Goal: Check status: Check status

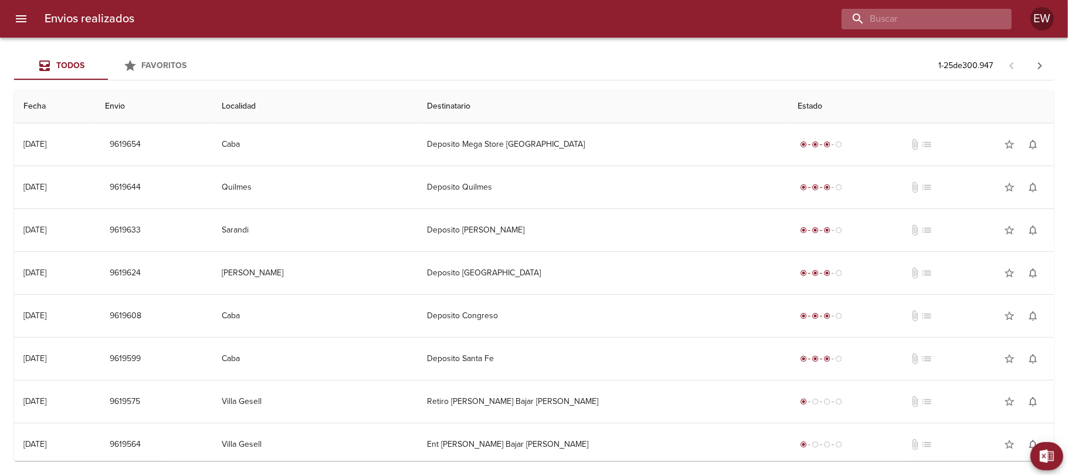
click at [934, 22] on input "buscar" at bounding box center [917, 19] width 150 height 21
paste input "[PERSON_NAME] BP"
type input "[PERSON_NAME] BP"
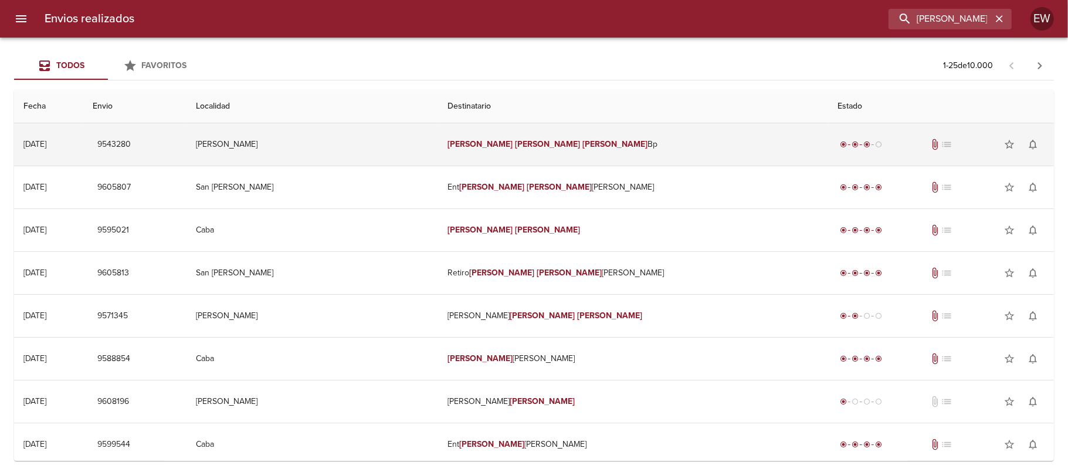
click at [629, 134] on td "[PERSON_NAME] Bp" at bounding box center [633, 144] width 390 height 42
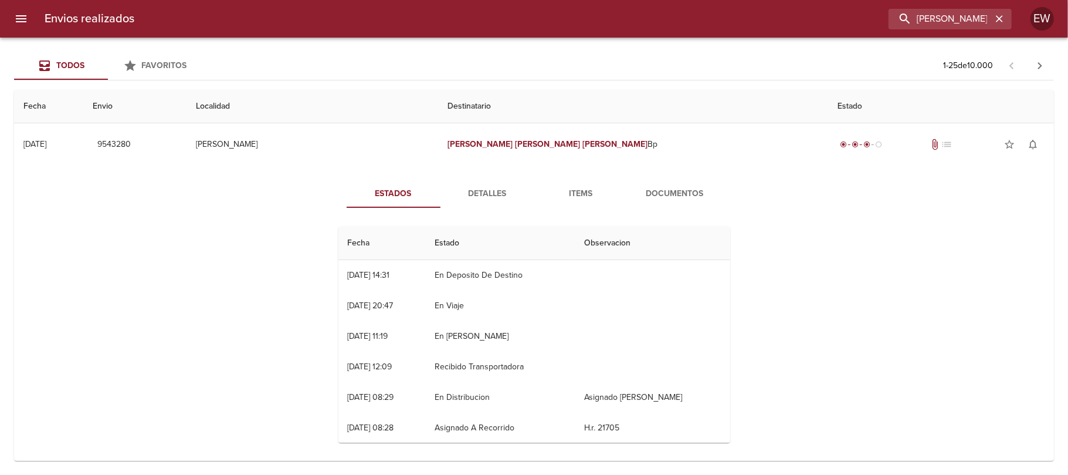
click at [472, 194] on span "Detalles" at bounding box center [488, 194] width 80 height 15
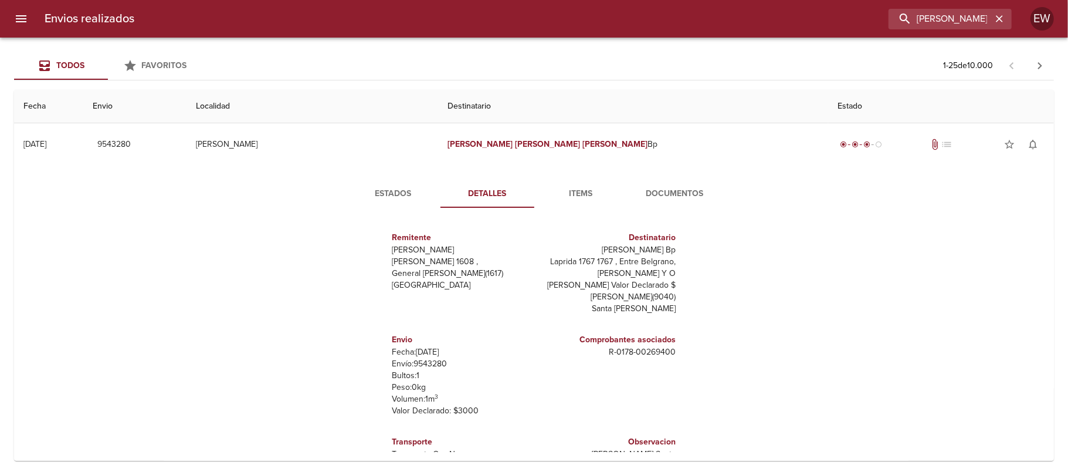
click at [386, 195] on span "Estados" at bounding box center [394, 194] width 80 height 15
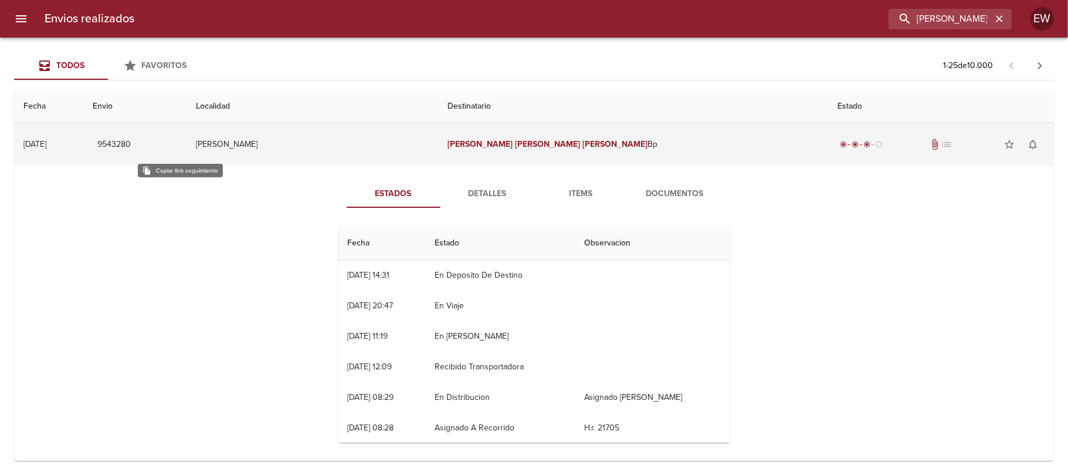
click at [131, 140] on span "9543280" at bounding box center [113, 144] width 33 height 15
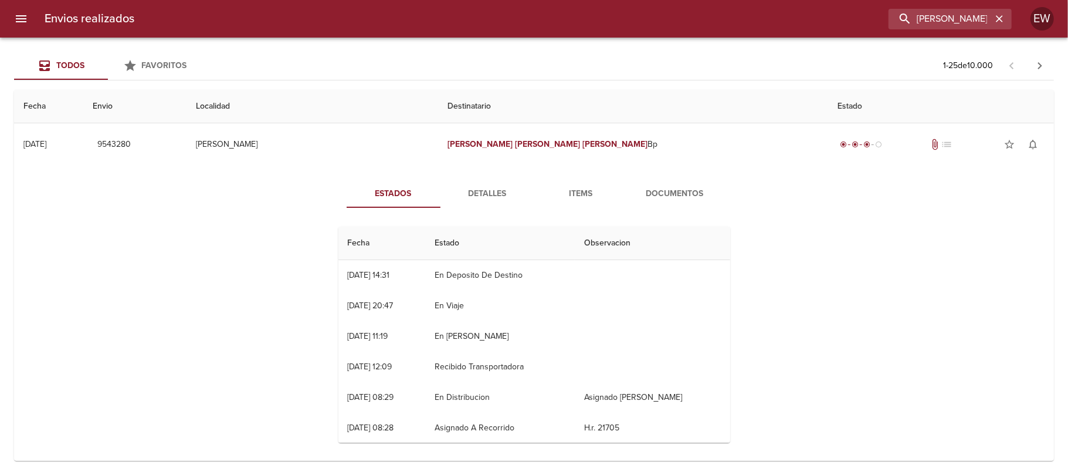
click at [487, 190] on span "Detalles" at bounding box center [488, 194] width 80 height 15
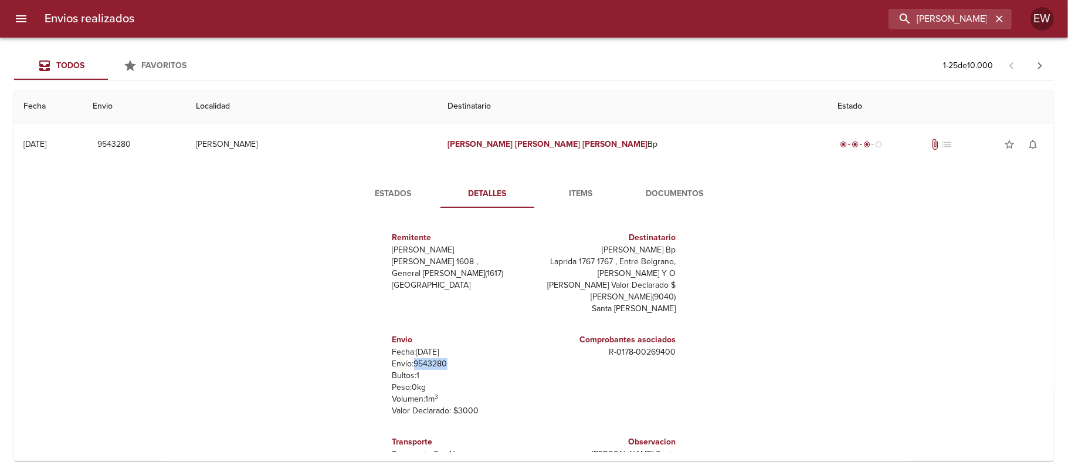
drag, startPoint x: 439, startPoint y: 364, endPoint x: 405, endPoint y: 364, distance: 34.0
click at [405, 364] on p "Envío: 9543280" at bounding box center [460, 364] width 137 height 12
copy p "9543280"
